Goal: Book appointment/travel/reservation

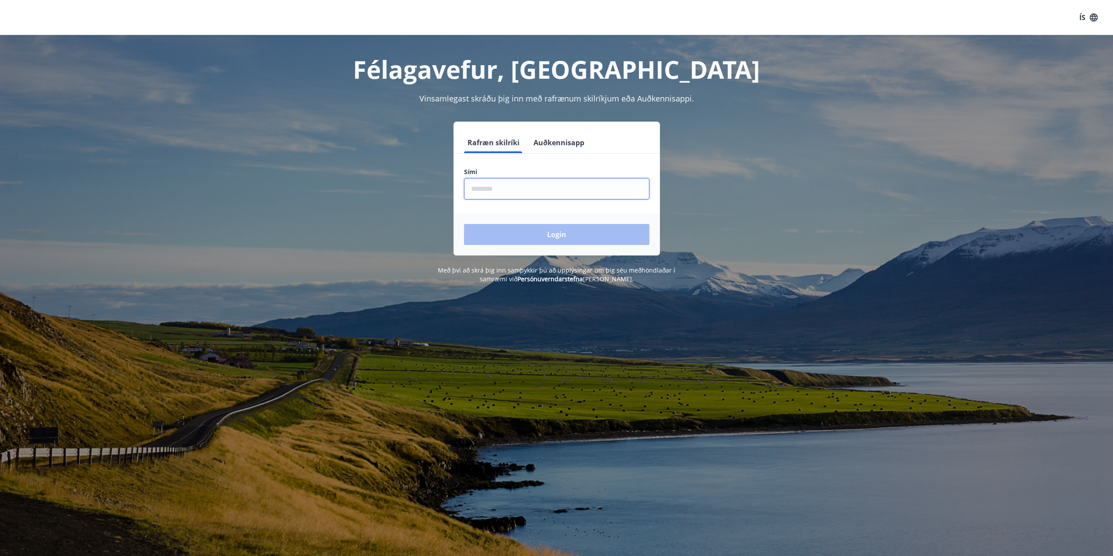
click at [529, 190] on input "phone" at bounding box center [556, 188] width 185 height 21
type input "********"
click at [543, 237] on button "Login" at bounding box center [556, 234] width 185 height 21
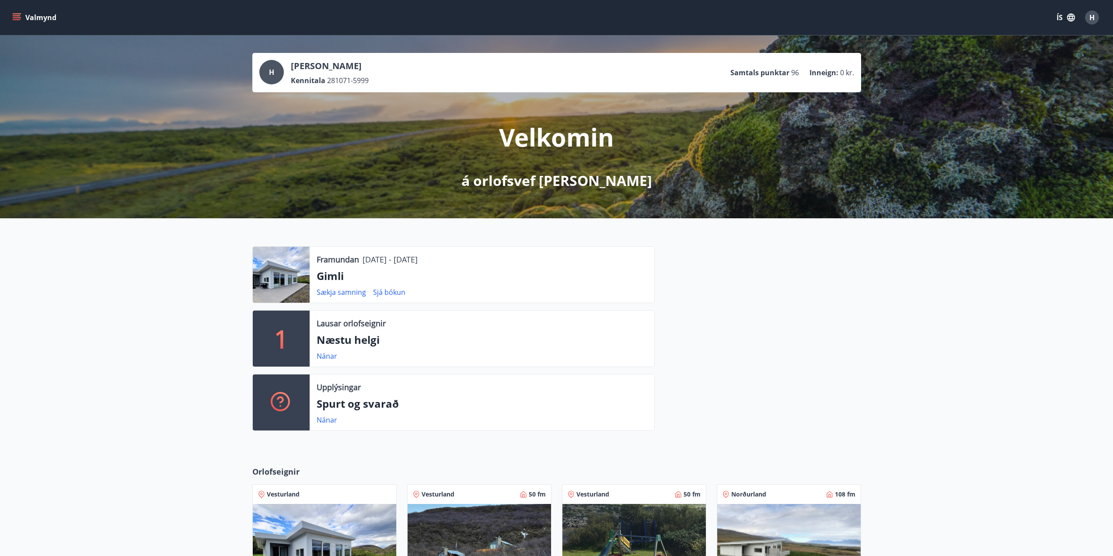
click at [287, 340] on p "1" at bounding box center [281, 338] width 14 height 33
click at [326, 354] on link "Nánar" at bounding box center [327, 356] width 21 height 10
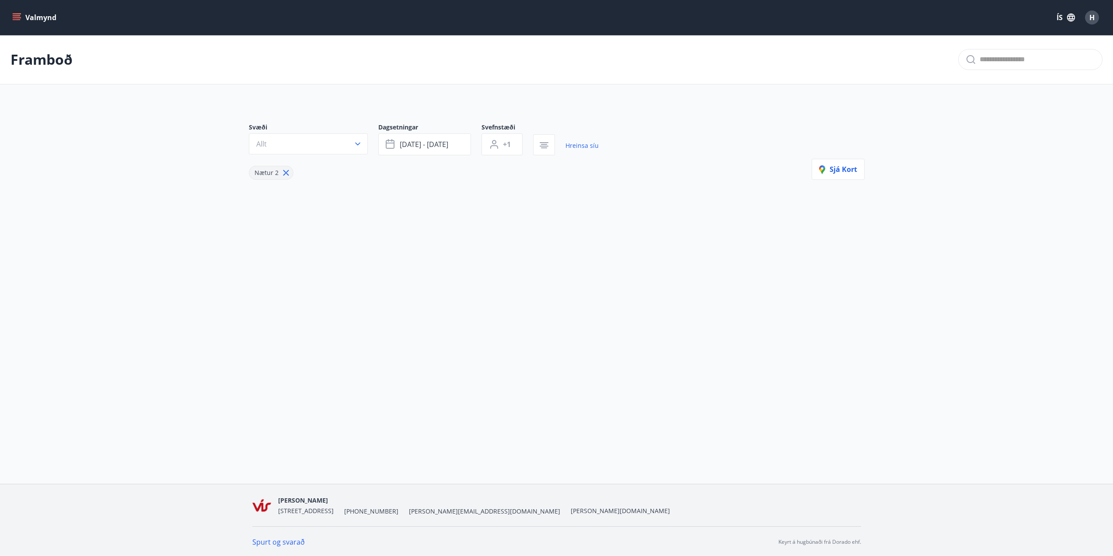
type input "*"
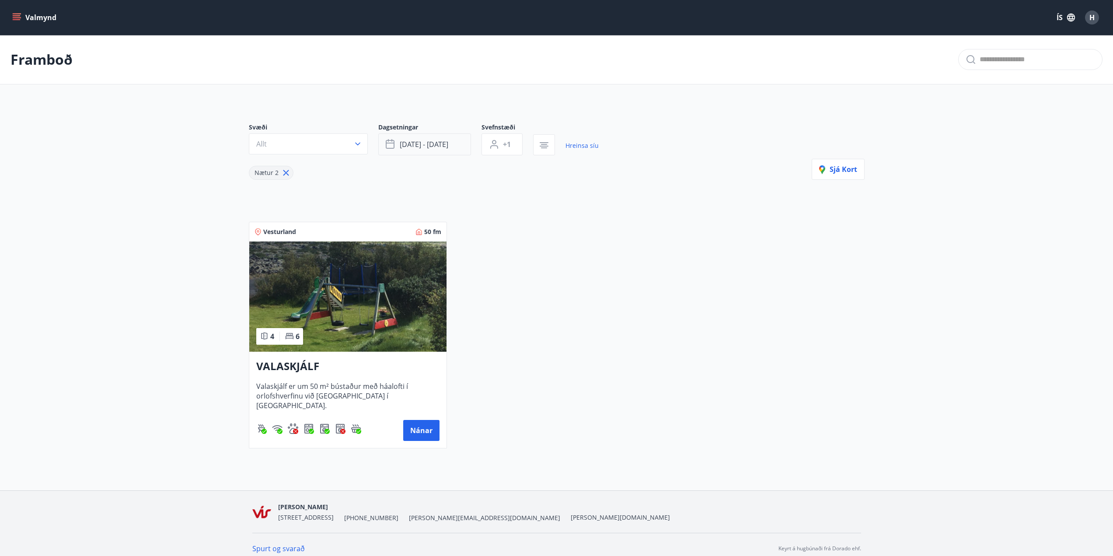
click at [413, 139] on button "sep 26 - sep 29" at bounding box center [424, 144] width 93 height 22
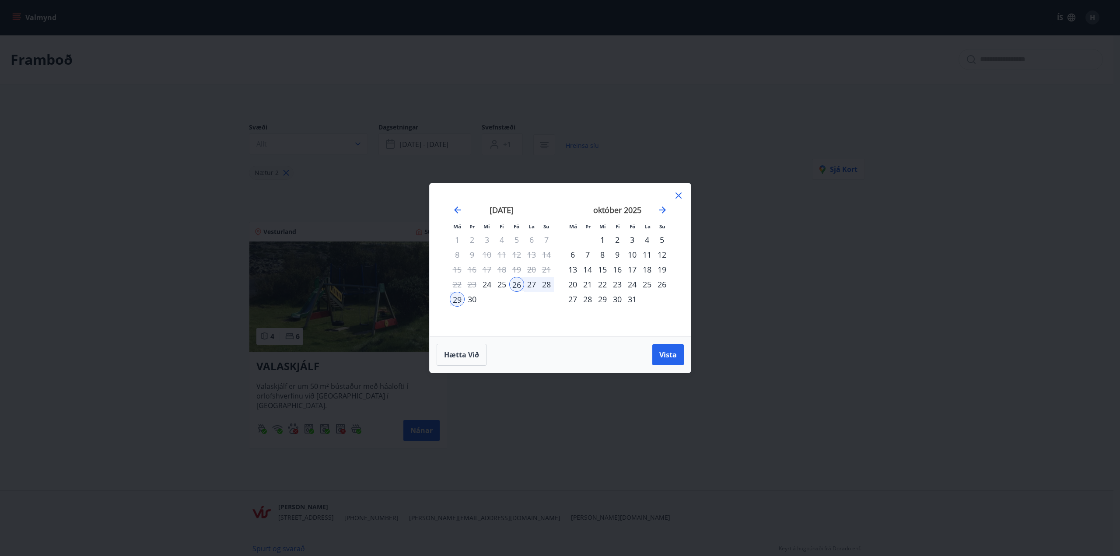
click at [677, 195] on icon at bounding box center [678, 195] width 10 height 10
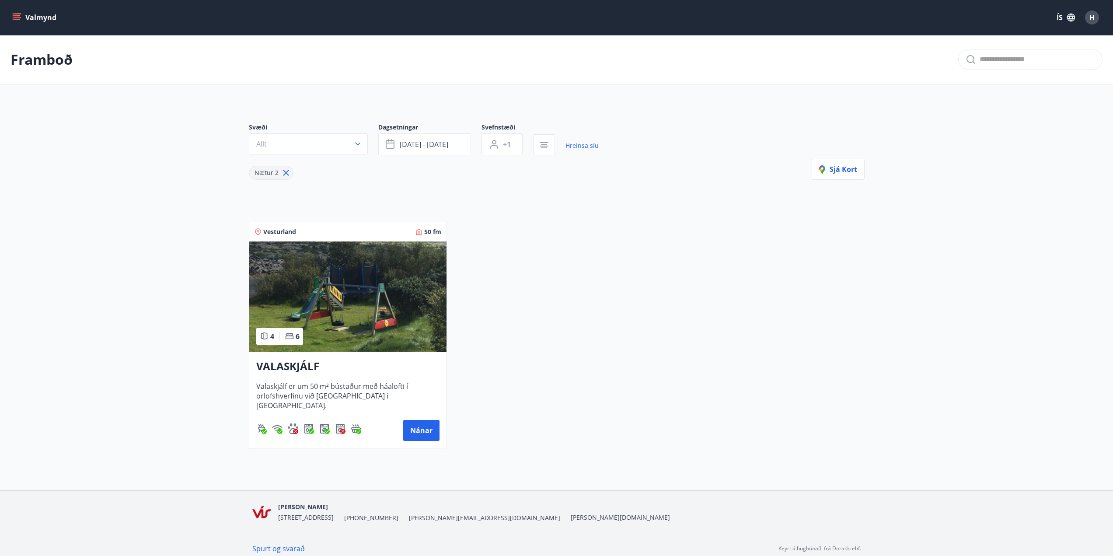
click at [31, 56] on p "Framboð" at bounding box center [41, 59] width 62 height 19
click at [1021, 60] on input "text" at bounding box center [1037, 59] width 115 height 14
type input "*****"
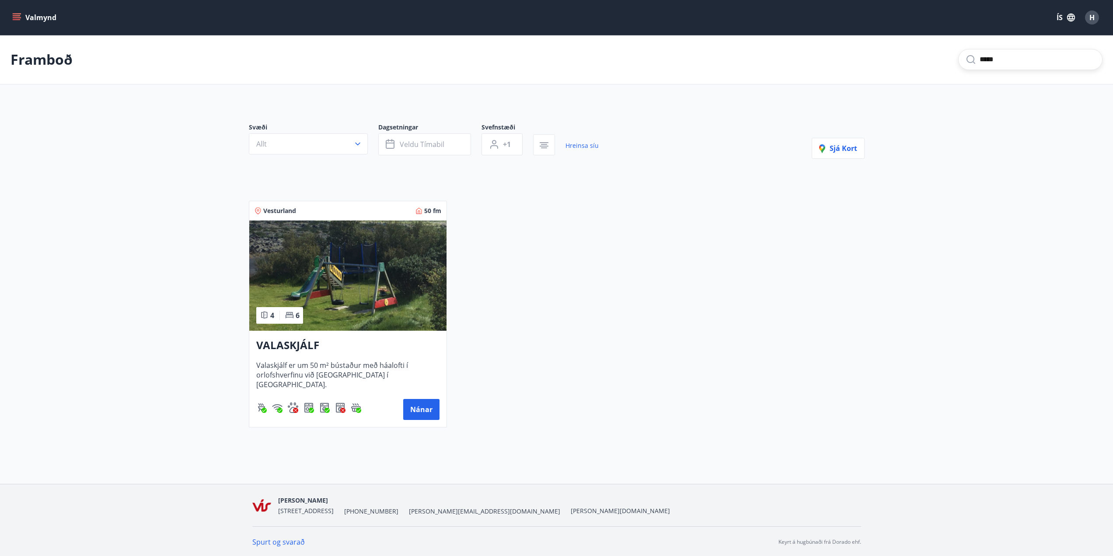
type input "*"
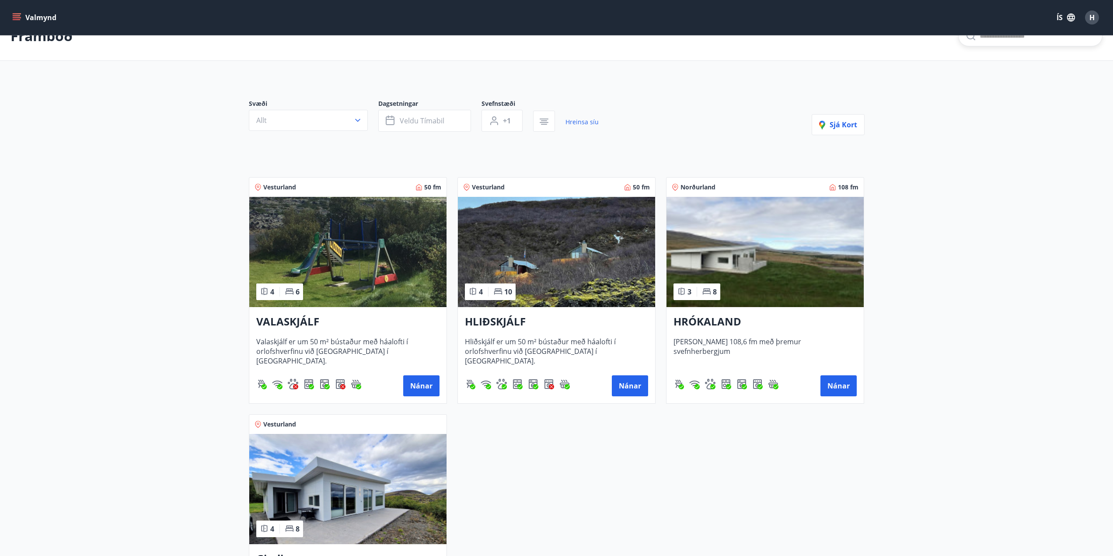
scroll to position [44, 0]
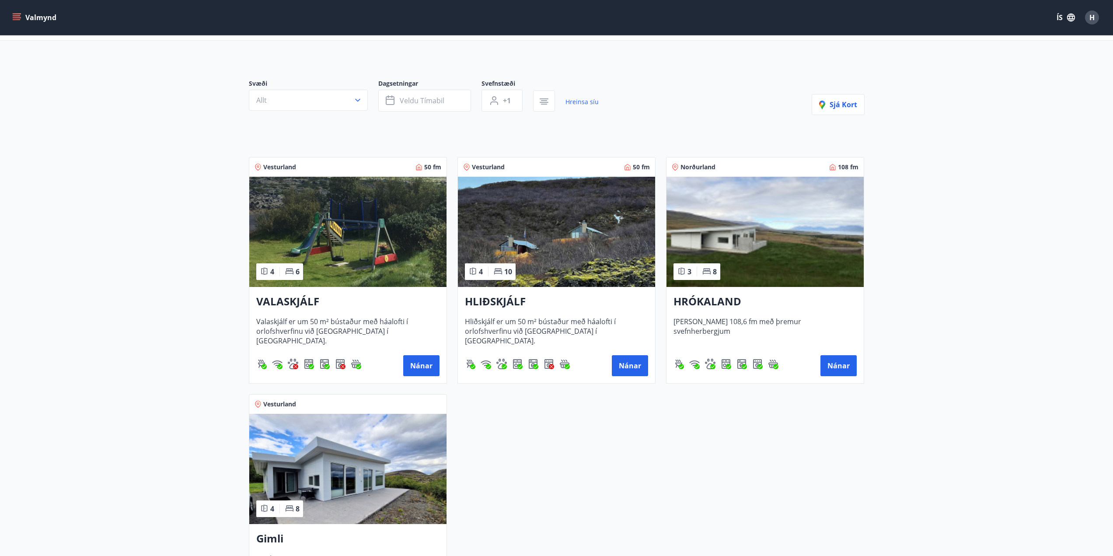
click at [341, 471] on img at bounding box center [347, 469] width 197 height 110
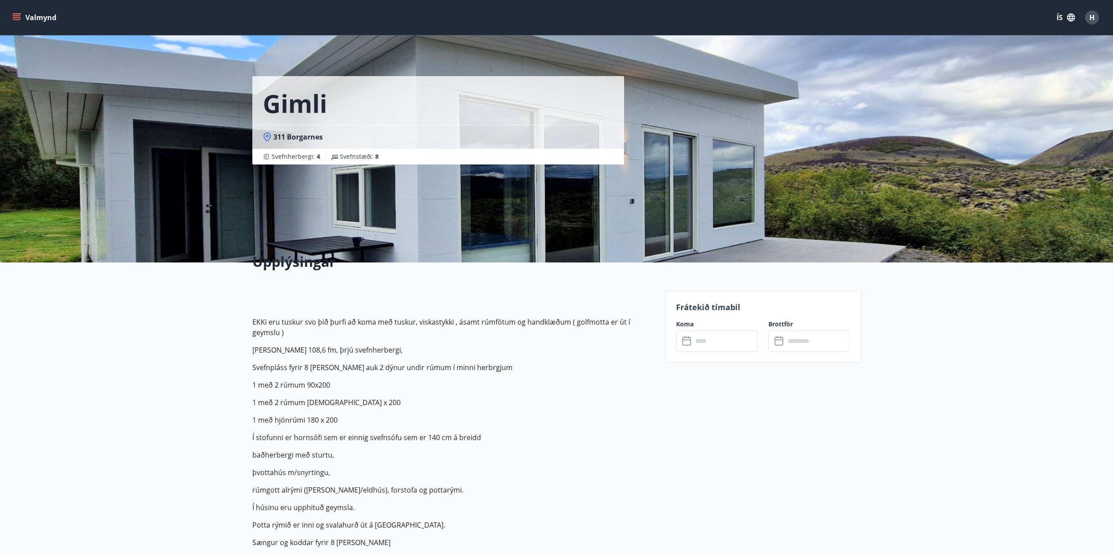
click at [687, 341] on icon at bounding box center [687, 341] width 10 height 10
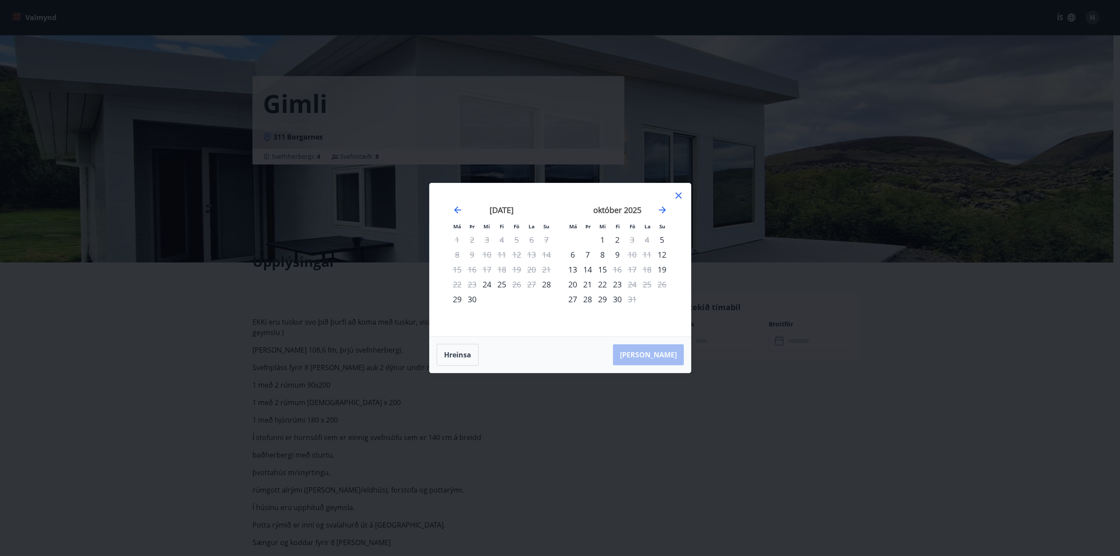
click at [679, 197] on icon at bounding box center [678, 195] width 10 height 10
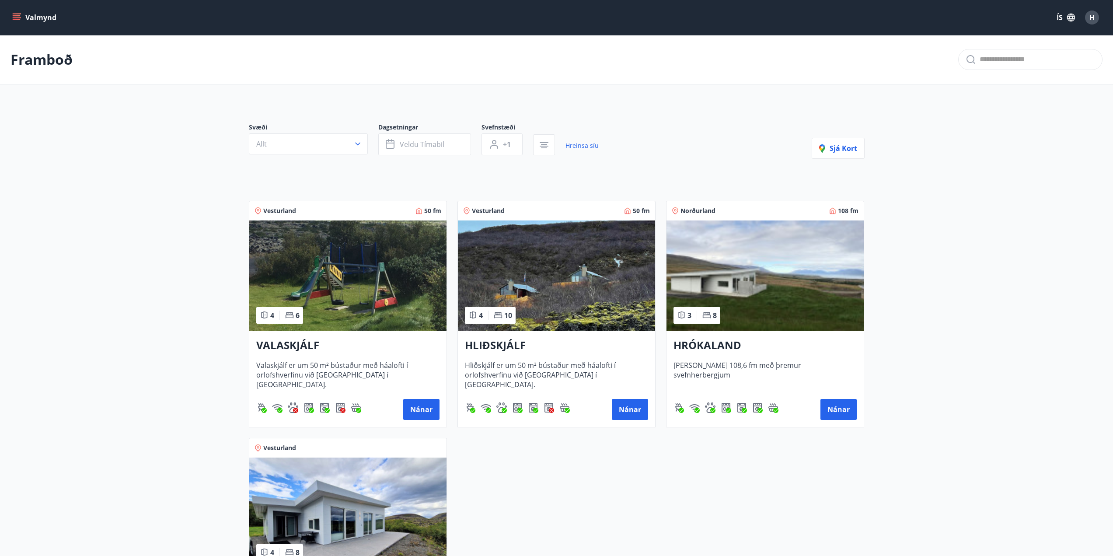
click at [776, 291] on img at bounding box center [765, 275] width 197 height 110
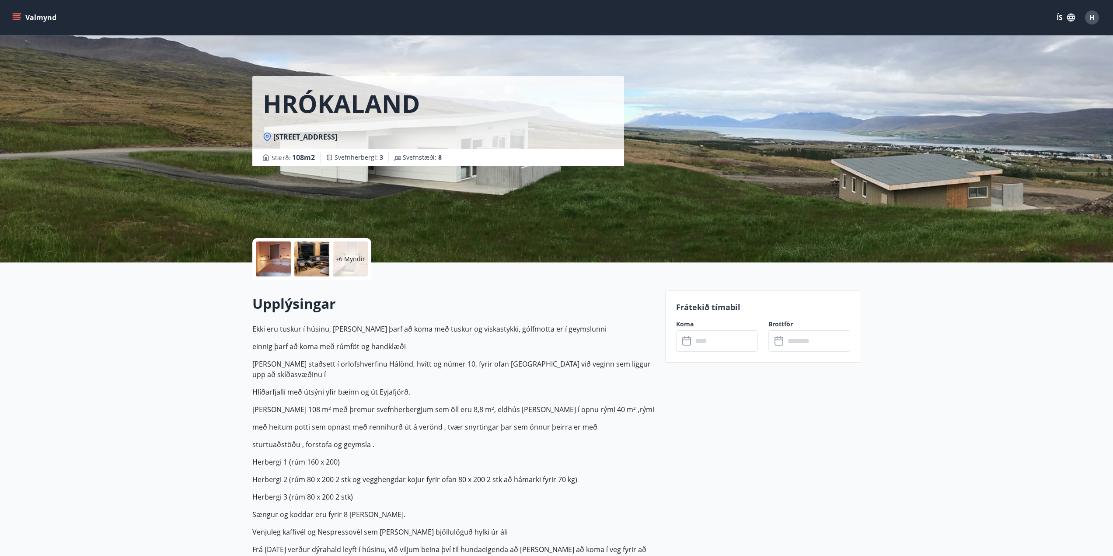
click at [681, 341] on div "​ ​" at bounding box center [717, 340] width 82 height 21
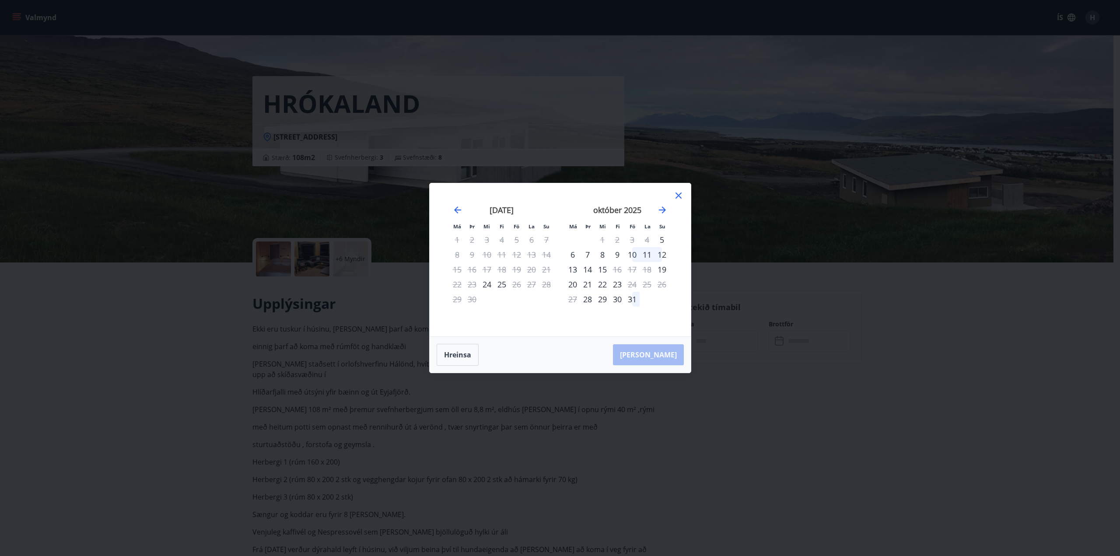
click at [678, 198] on icon at bounding box center [678, 195] width 10 height 10
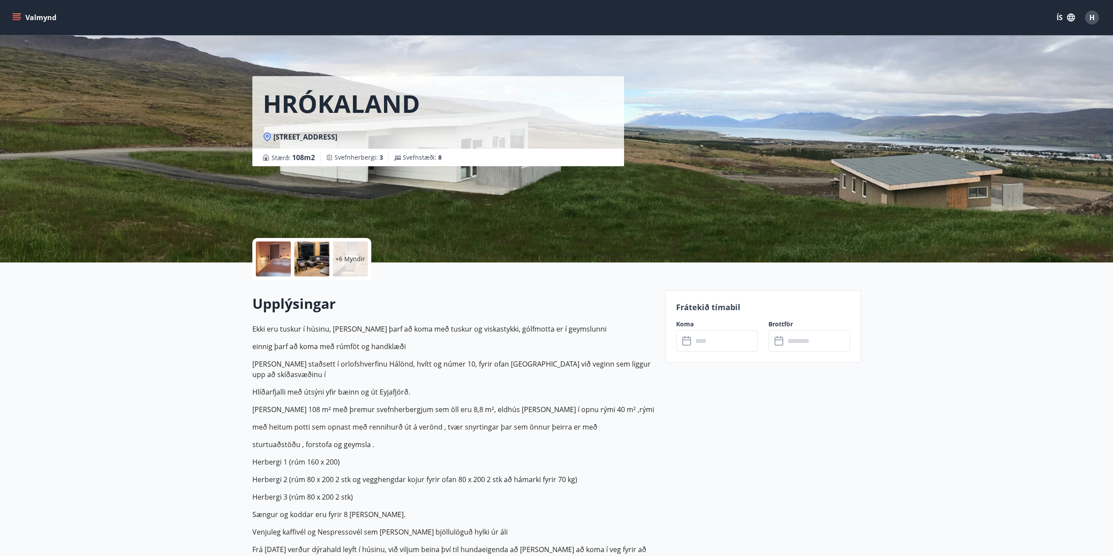
click at [47, 18] on button "Valmynd" at bounding box center [34, 18] width 49 height 16
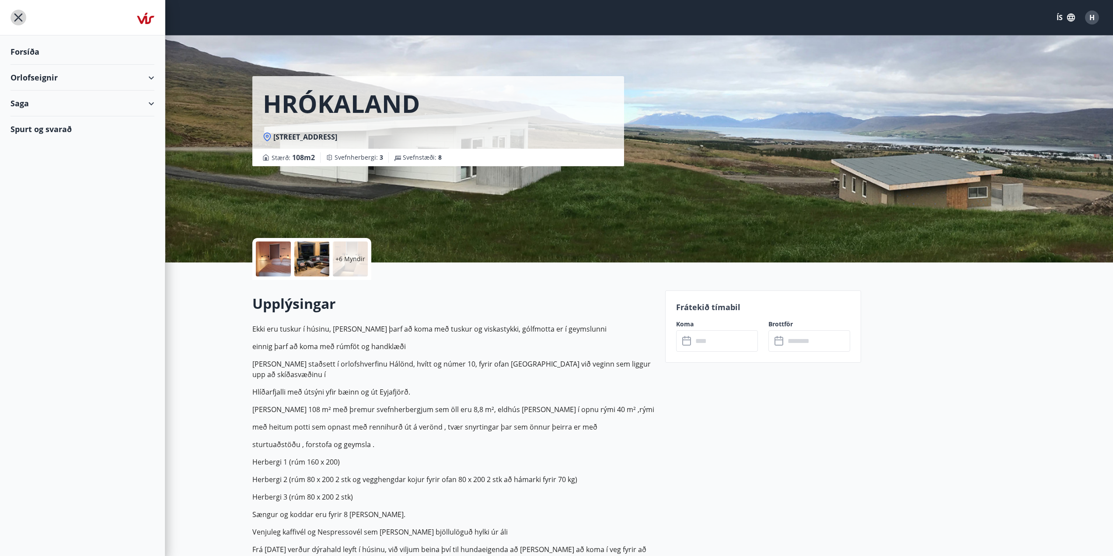
click at [21, 17] on icon "menu" at bounding box center [18, 18] width 16 height 16
